Goal: Task Accomplishment & Management: Manage account settings

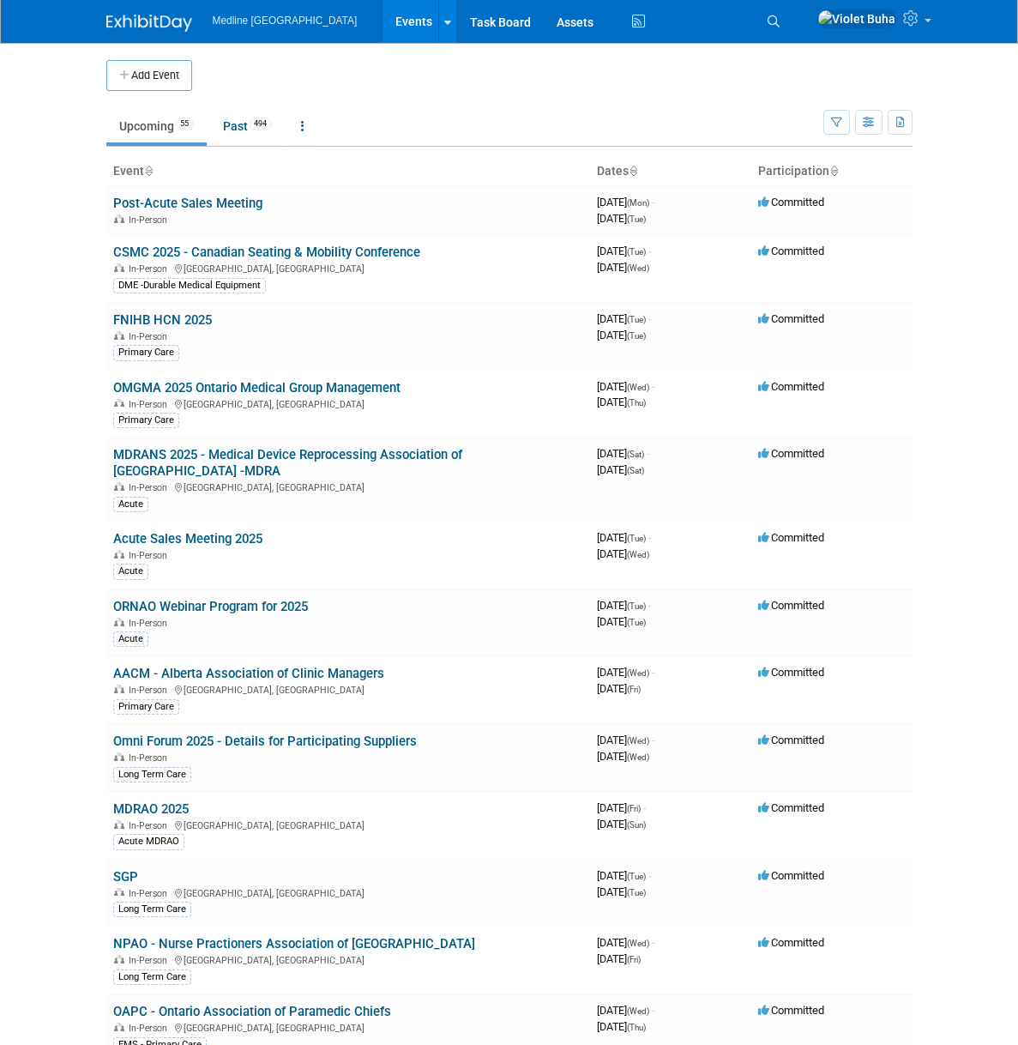
click at [194, 256] on link "CSMC 2025 - Canadian Seating & Mobility Conference" at bounding box center [266, 251] width 307 height 15
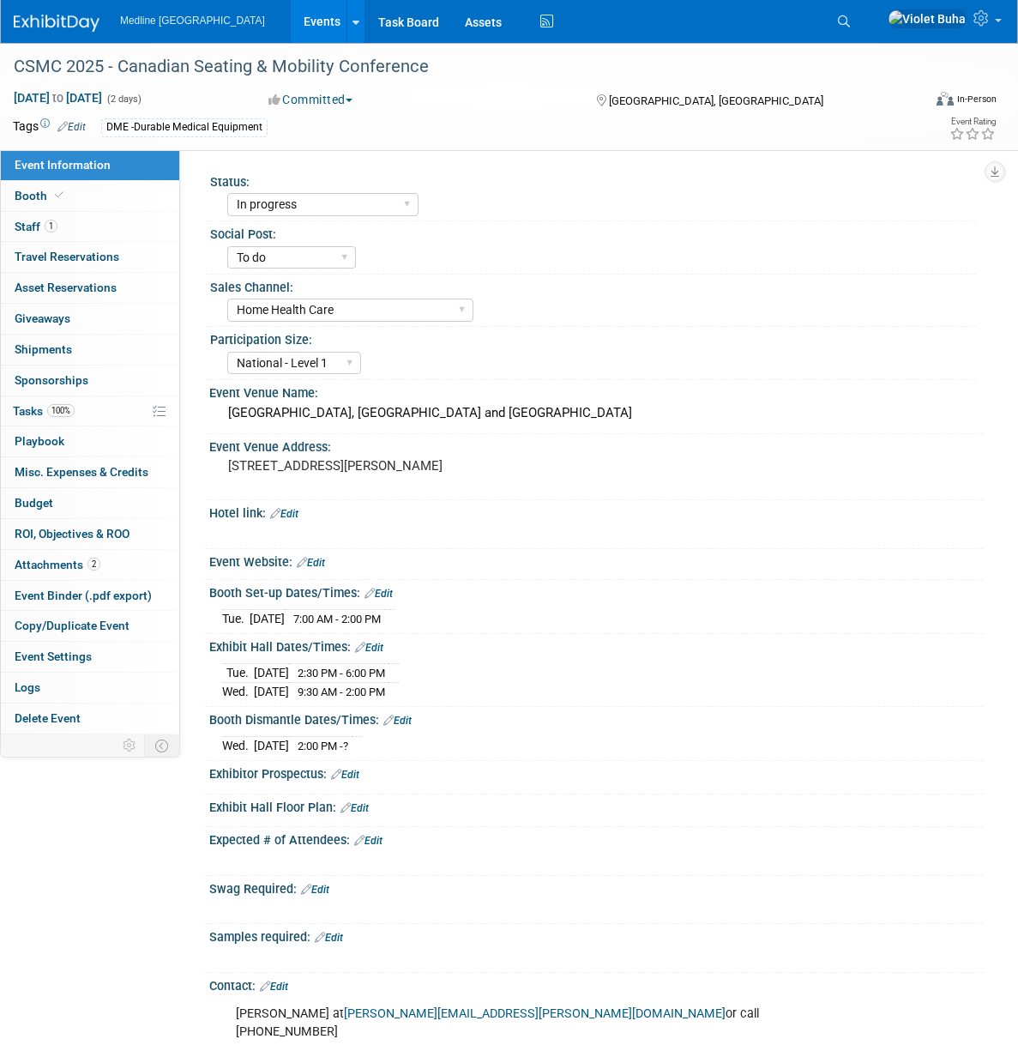
select select "In progress"
select select "To do"
select select "Home Health Care"
select select "National - Level 1"
click at [98, 210] on div "Event Information Event Info Booth Booth 1 Staff 1 Staff 0 Travel Reservations …" at bounding box center [90, 442] width 180 height 584
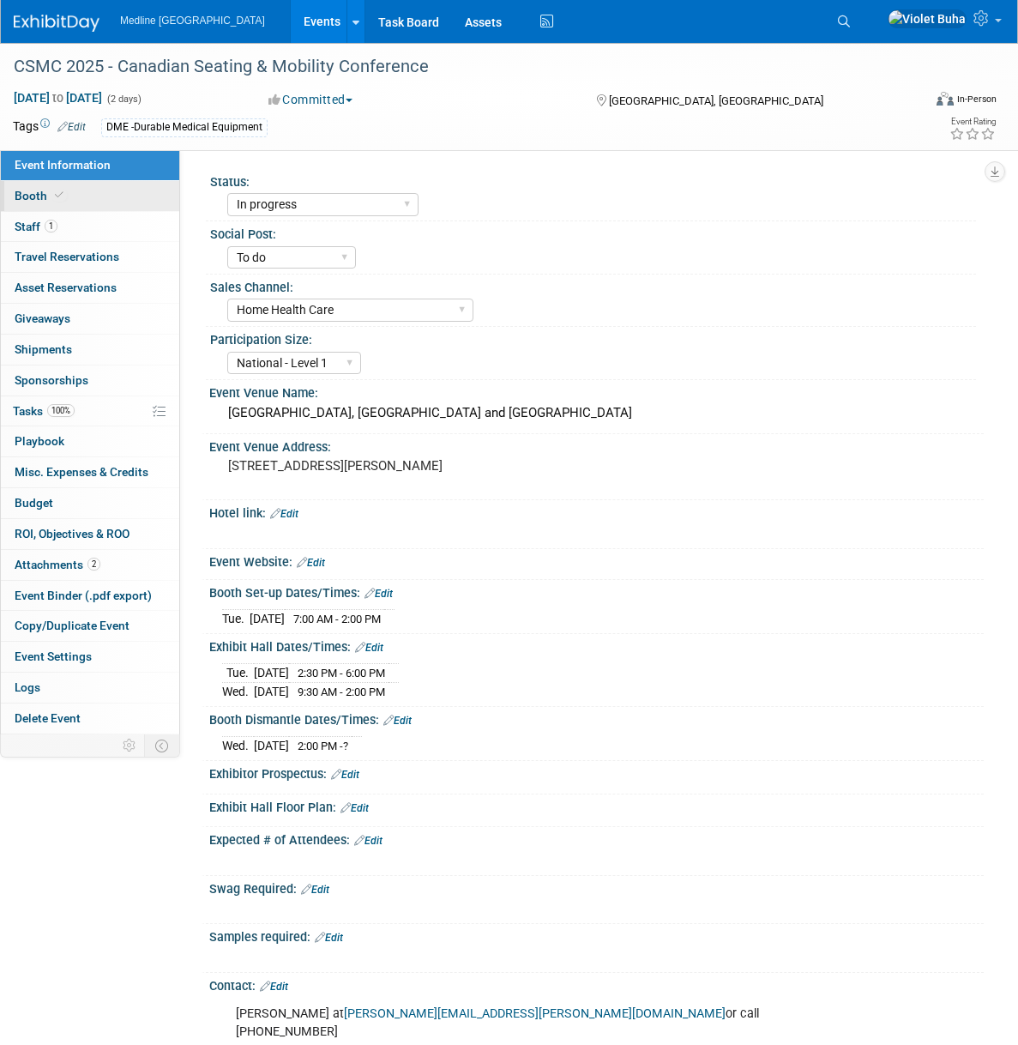
click at [100, 197] on link "Booth" at bounding box center [90, 196] width 178 height 30
select select "4"
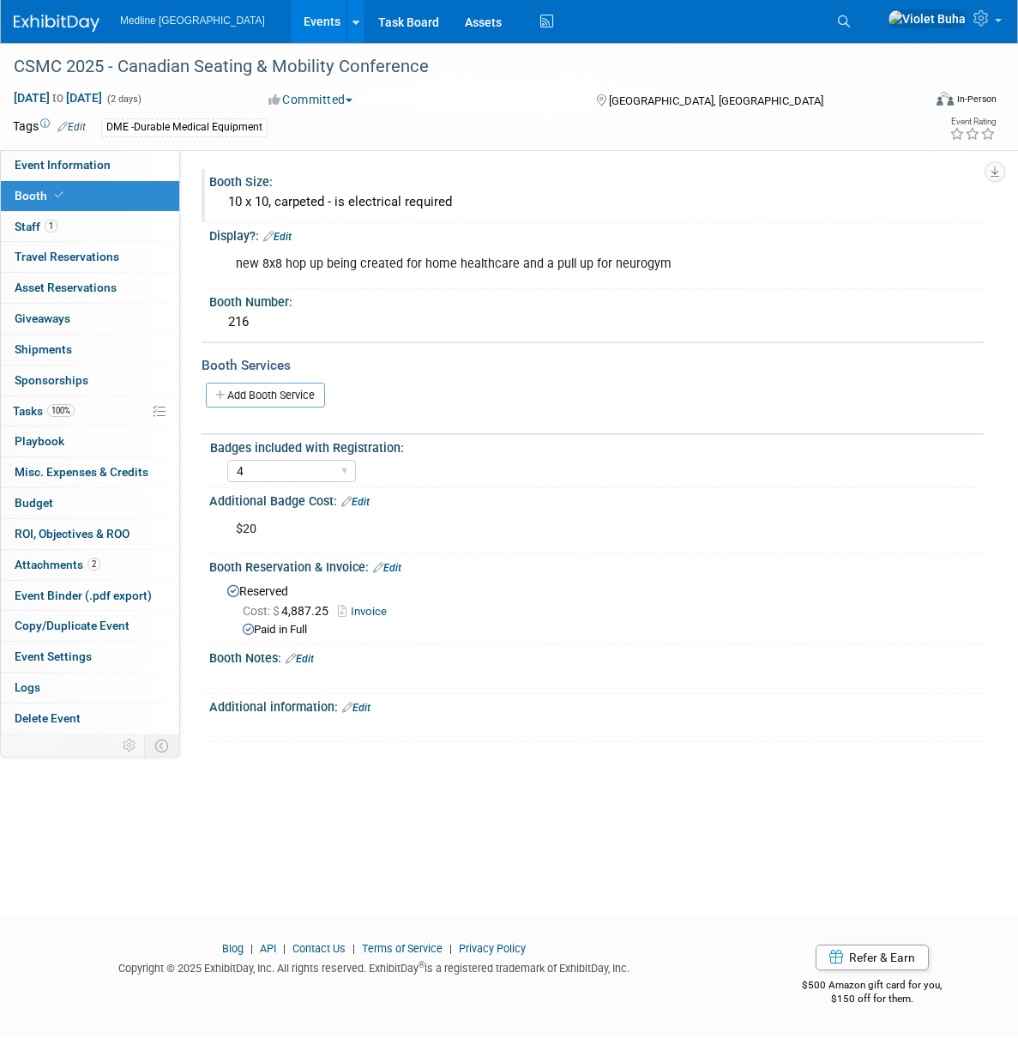
click at [594, 180] on div "Booth Size:" at bounding box center [596, 179] width 775 height 21
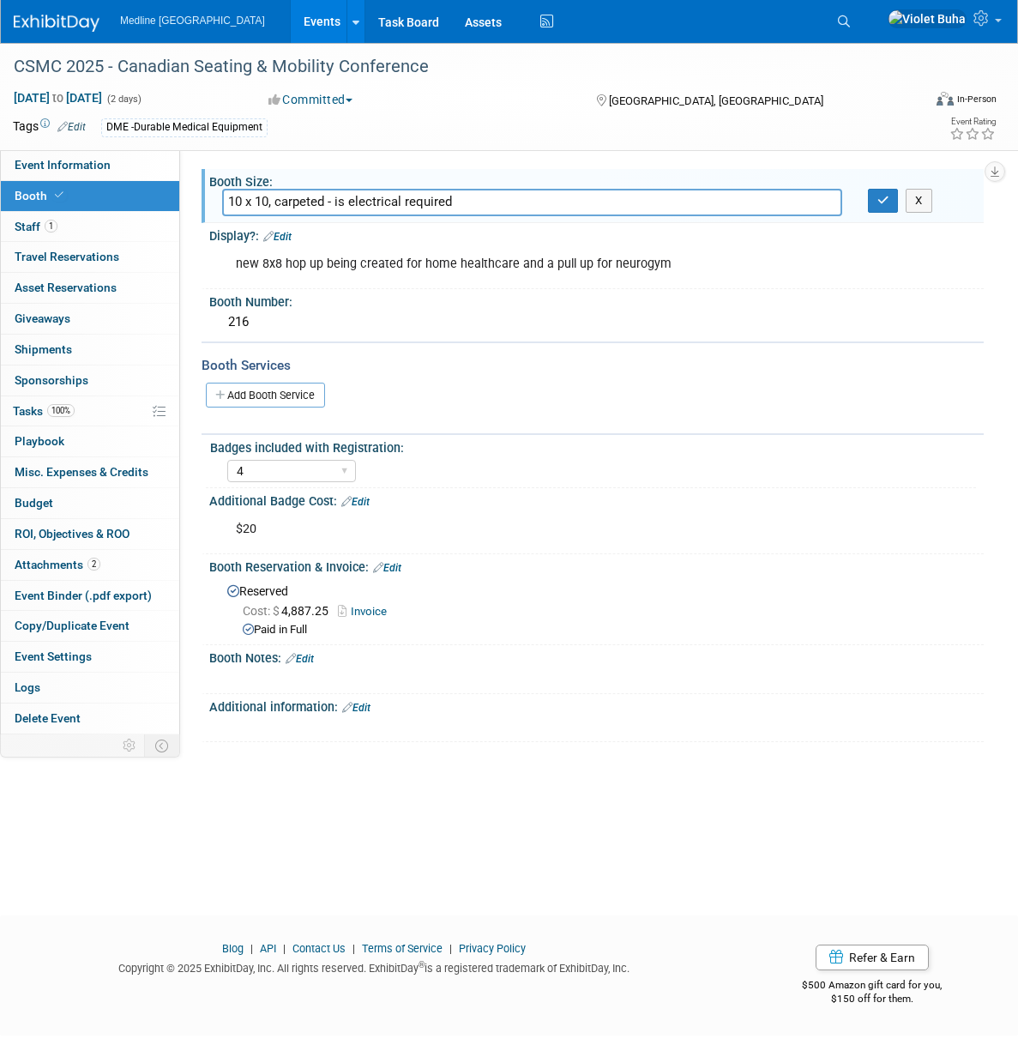
click at [562, 432] on div "Booth Services Add Booth Service" at bounding box center [593, 388] width 782 height 94
click at [113, 174] on link "Event Information" at bounding box center [90, 165] width 178 height 30
select select "In progress"
select select "To do"
select select "Home Health Care"
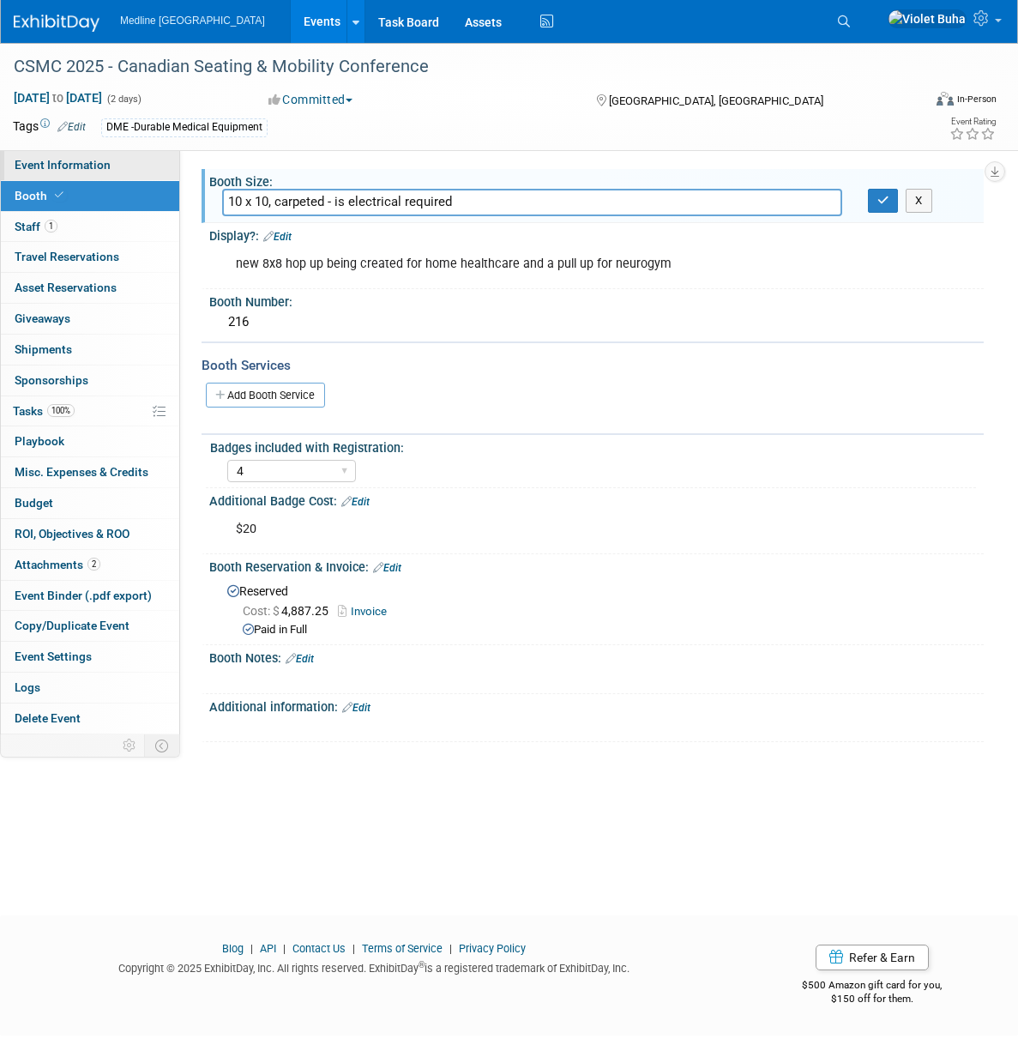
select select "National - Level 1"
